Goal: Navigation & Orientation: Find specific page/section

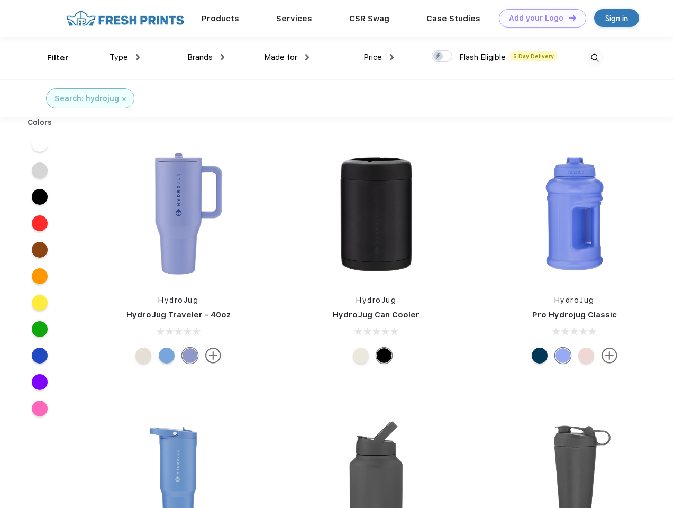
scroll to position [1, 0]
click at [538, 18] on link "Add your Logo Design Tool" at bounding box center [542, 18] width 87 height 19
click at [0, 0] on div "Design Tool" at bounding box center [0, 0] width 0 height 0
click at [567, 17] on link "Add your Logo Design Tool" at bounding box center [542, 18] width 87 height 19
click at [51, 58] on div "Filter" at bounding box center [58, 58] width 22 height 12
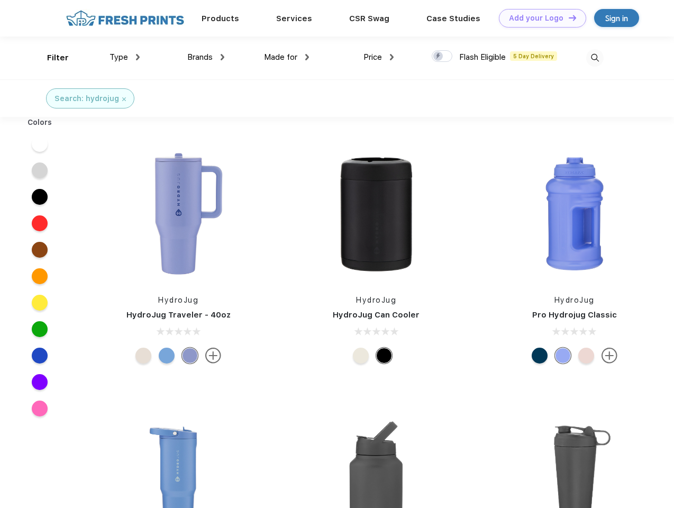
click at [125, 57] on span "Type" at bounding box center [118, 57] width 19 height 10
click at [206, 57] on span "Brands" at bounding box center [199, 57] width 25 height 10
click at [287, 57] on span "Made for" at bounding box center [280, 57] width 33 height 10
click at [379, 57] on span "Price" at bounding box center [372, 57] width 19 height 10
click at [442, 57] on div at bounding box center [442, 56] width 21 height 12
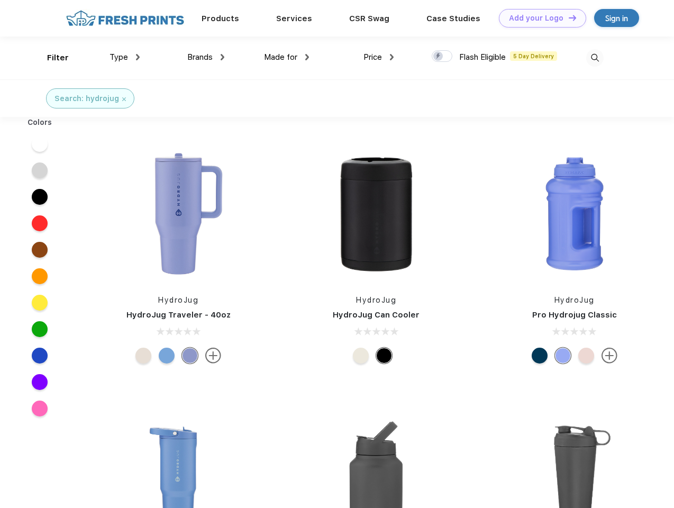
click at [438, 57] on input "checkbox" at bounding box center [435, 53] width 7 height 7
click at [594, 58] on img at bounding box center [594, 57] width 17 height 17
